Goal: Entertainment & Leisure: Consume media (video, audio)

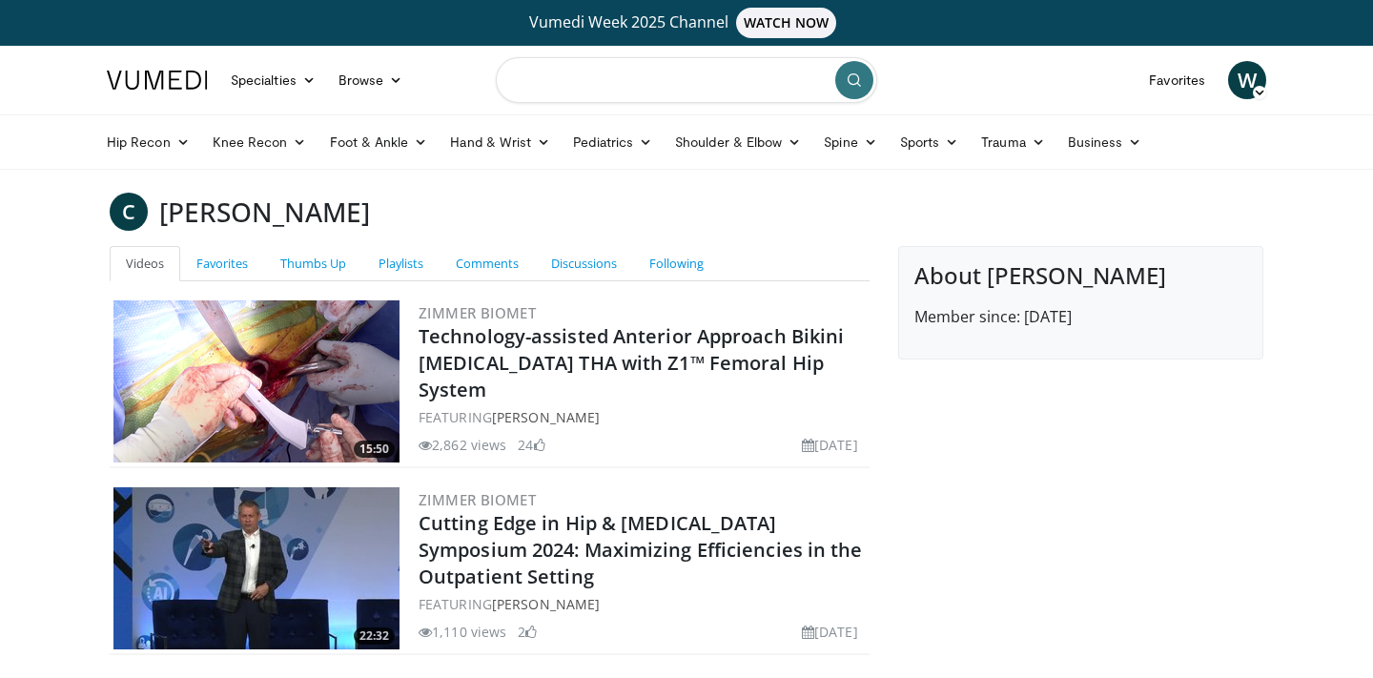
click at [715, 67] on input "Search topics, interventions" at bounding box center [686, 80] width 381 height 46
type input "**********"
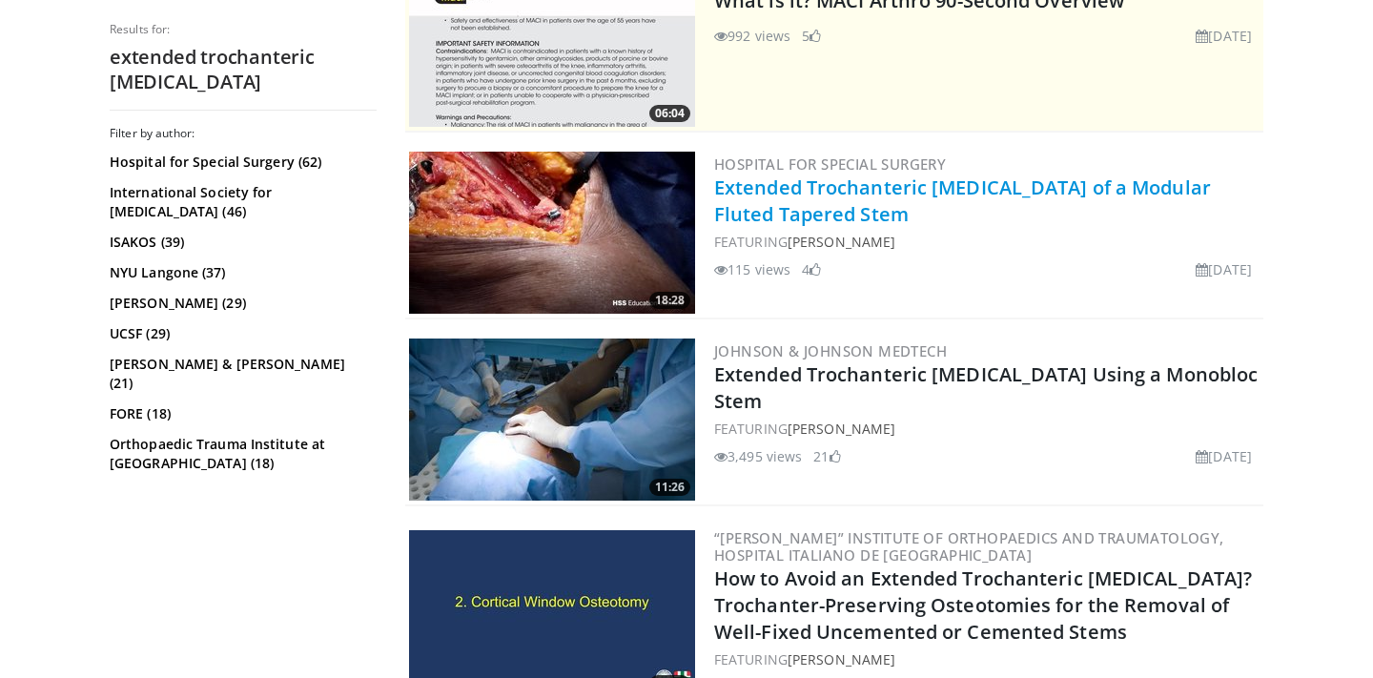
scroll to position [366, 0]
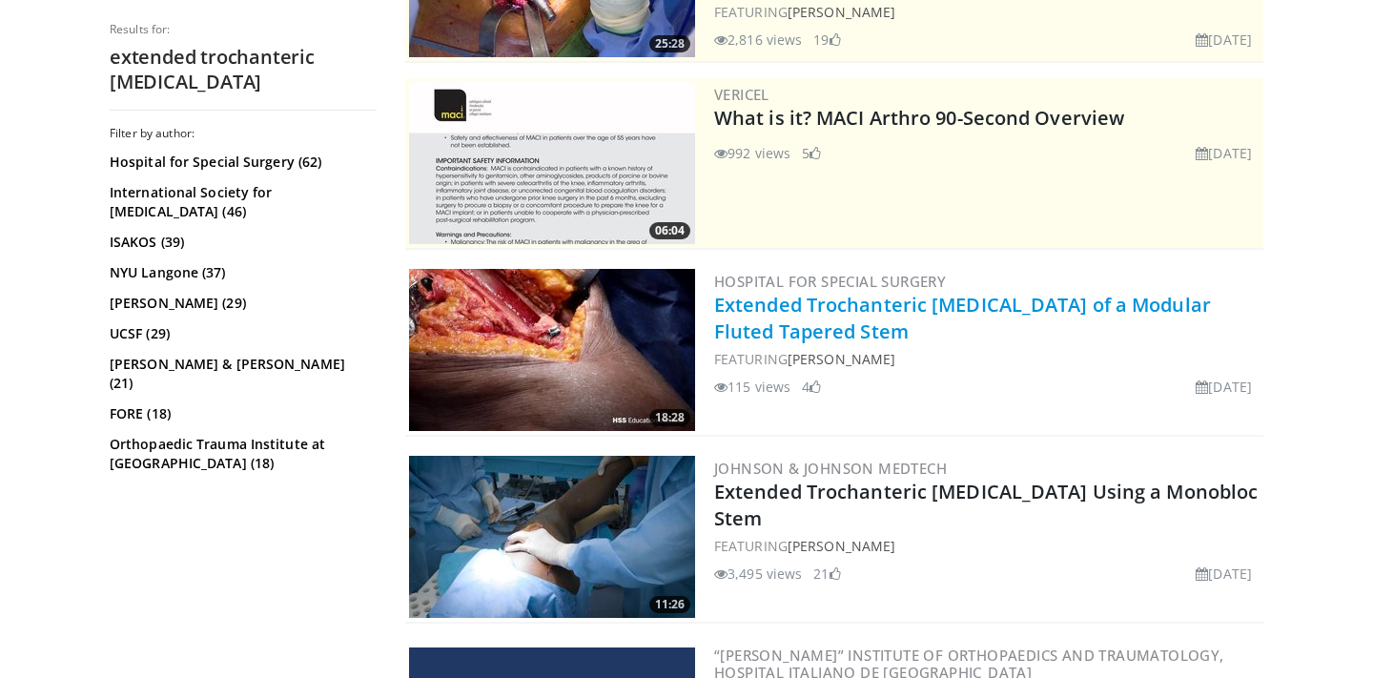
click at [827, 302] on link "Extended Trochanteric [MEDICAL_DATA] of a Modular Fluted Tapered Stem" at bounding box center [962, 318] width 497 height 52
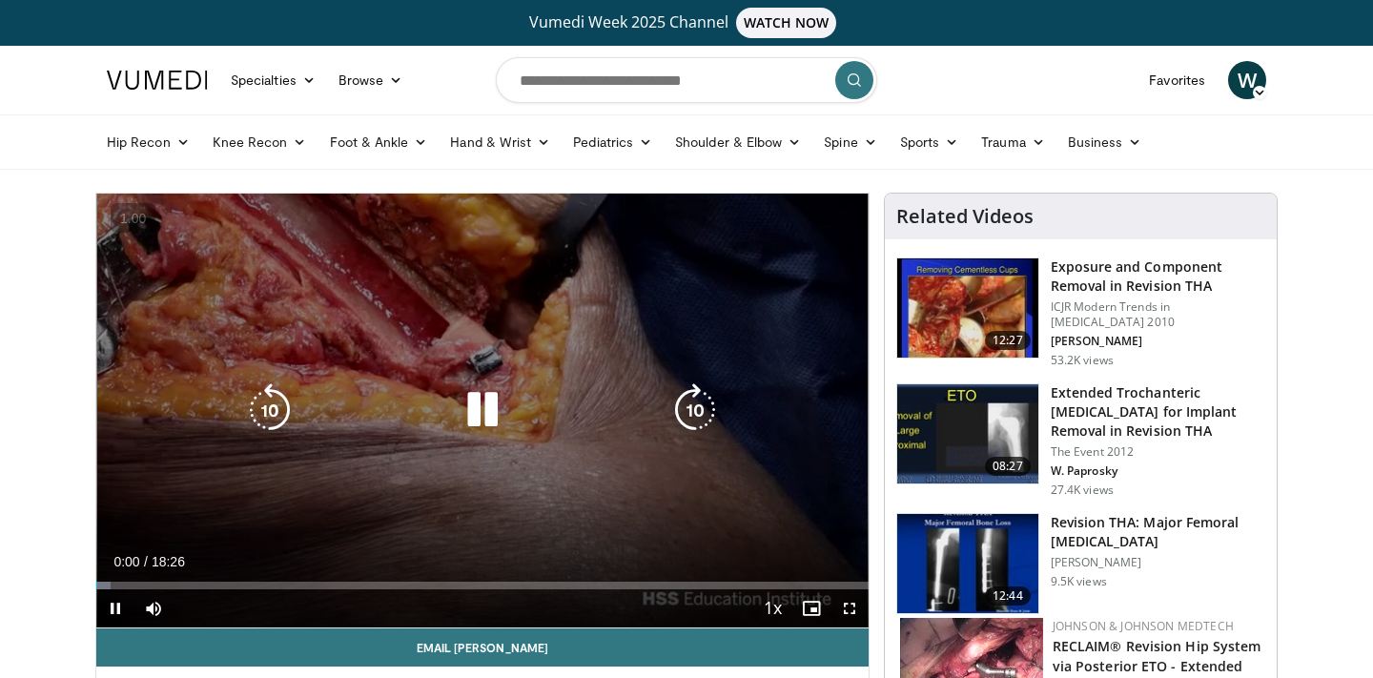
scroll to position [134, 0]
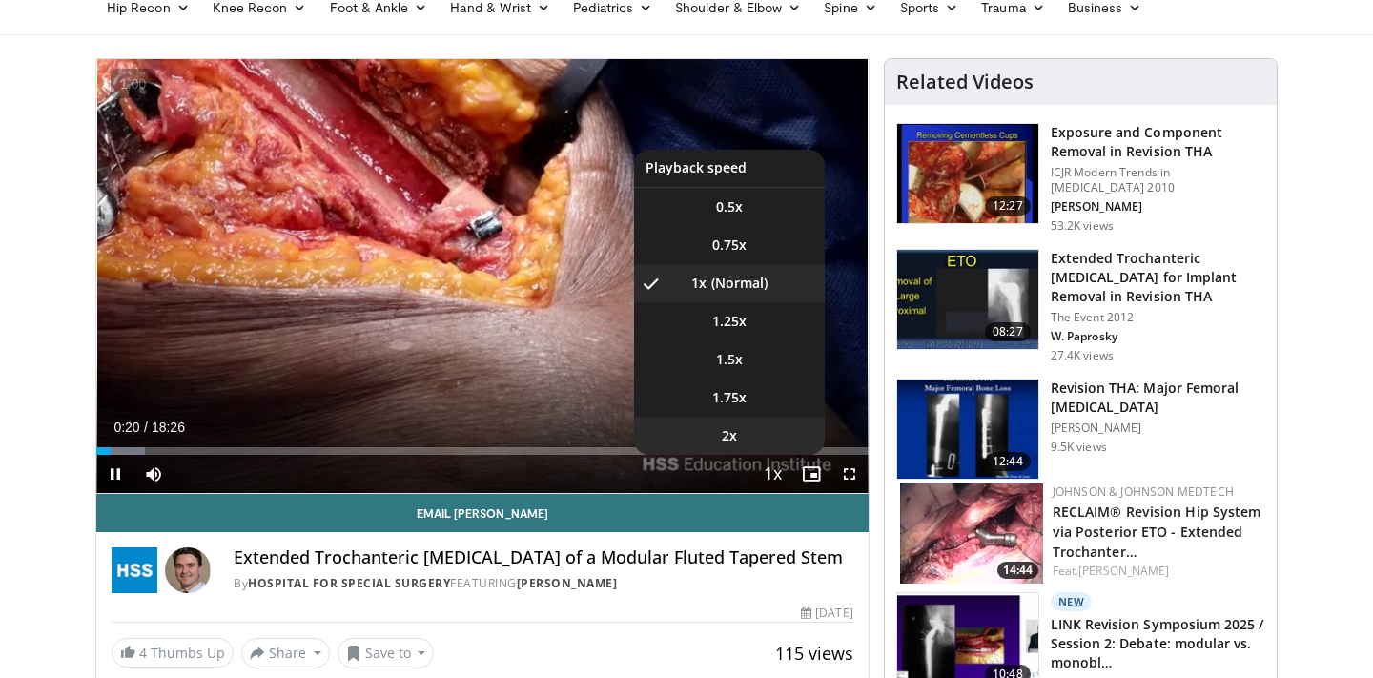
click at [749, 440] on li "2x" at bounding box center [729, 436] width 191 height 38
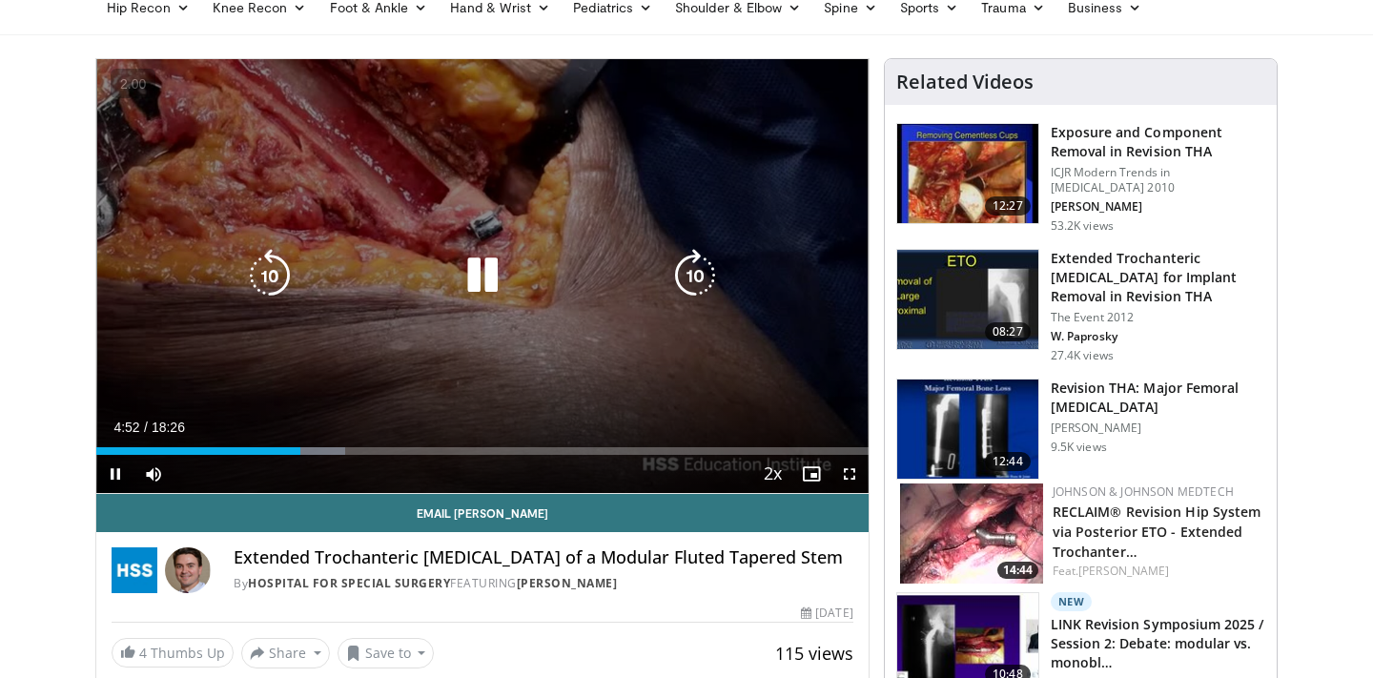
click at [487, 285] on icon "Video Player" at bounding box center [482, 275] width 53 height 53
click at [690, 225] on div "10 seconds Tap to unmute" at bounding box center [482, 276] width 772 height 434
click at [488, 270] on icon "Video Player" at bounding box center [482, 275] width 53 height 53
click at [599, 222] on div "10 seconds Tap to unmute" at bounding box center [482, 276] width 772 height 434
click at [479, 279] on icon "Video Player" at bounding box center [482, 275] width 53 height 53
